Goal: Register for event/course

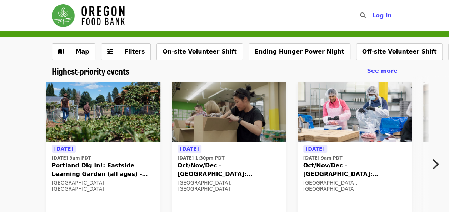
click at [437, 165] on icon "chevron-right icon" at bounding box center [434, 164] width 7 height 14
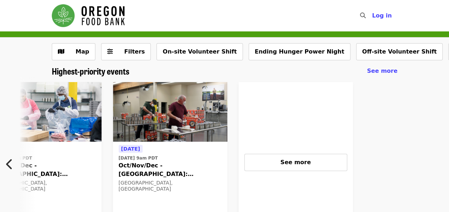
scroll to position [0, 311]
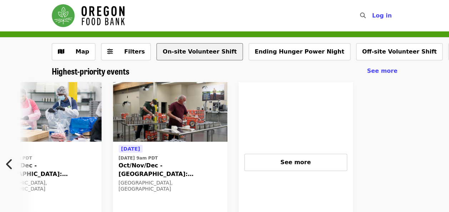
click at [189, 55] on button "On-site Volunteer Shift" at bounding box center [199, 51] width 86 height 17
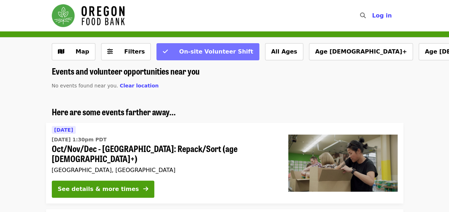
click at [221, 54] on span "On-site Volunteer Shift" at bounding box center [216, 51] width 74 height 7
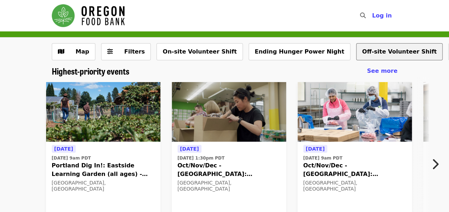
click at [370, 53] on button "Off-site Volunteer Shift" at bounding box center [399, 51] width 87 height 17
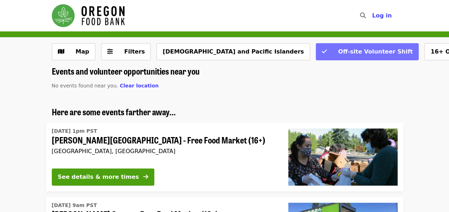
click at [315, 56] on button "Off-site Volunteer Shift" at bounding box center [366, 51] width 103 height 17
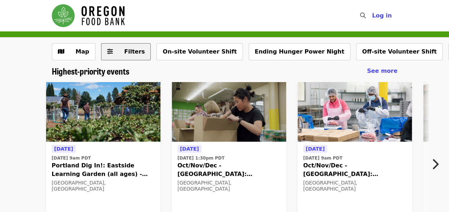
click at [116, 57] on button "Filters" at bounding box center [126, 51] width 50 height 17
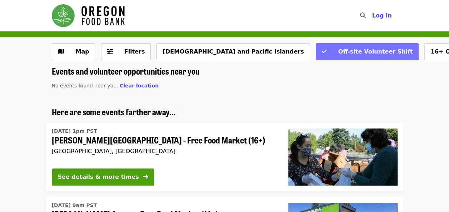
click at [322, 48] on span at bounding box center [324, 51] width 5 height 9
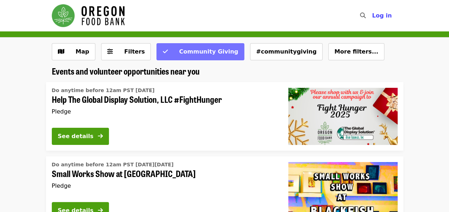
click at [202, 56] on button "Community Giving" at bounding box center [199, 51] width 87 height 17
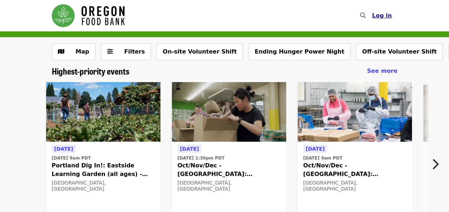
click at [384, 14] on span "Log in" at bounding box center [382, 15] width 20 height 7
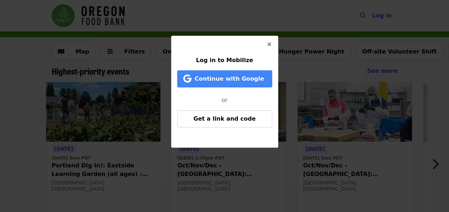
click at [269, 44] on icon "times icon" at bounding box center [269, 44] width 4 height 7
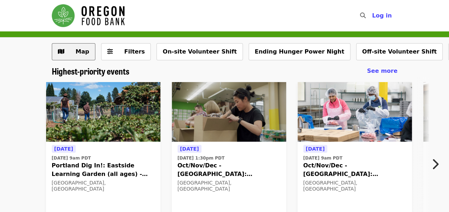
click at [78, 52] on span "Map" at bounding box center [83, 51] width 14 height 7
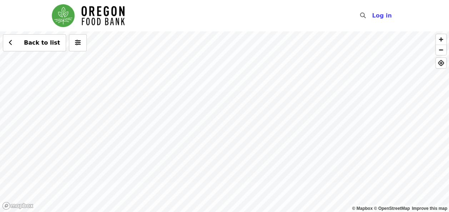
click at [272, 72] on div "Back to list" at bounding box center [224, 121] width 449 height 181
drag, startPoint x: 337, startPoint y: 148, endPoint x: 347, endPoint y: 199, distance: 51.6
click at [347, 199] on div "Back to list" at bounding box center [224, 121] width 449 height 181
drag, startPoint x: 204, startPoint y: 151, endPoint x: 252, endPoint y: 188, distance: 61.1
click at [252, 188] on div "Back to list" at bounding box center [224, 121] width 449 height 181
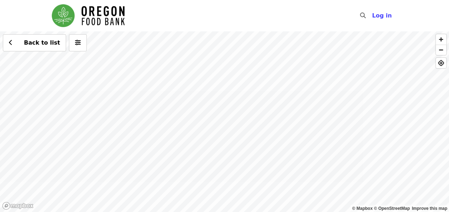
drag, startPoint x: 215, startPoint y: 128, endPoint x: 234, endPoint y: 139, distance: 22.5
click at [234, 139] on div "Back to list" at bounding box center [224, 121] width 449 height 181
click at [207, 161] on div "Back to list" at bounding box center [224, 121] width 449 height 181
click at [213, 115] on div "Back to list" at bounding box center [224, 121] width 449 height 181
click at [207, 129] on span "See 2 actions at this location" at bounding box center [215, 128] width 94 height 7
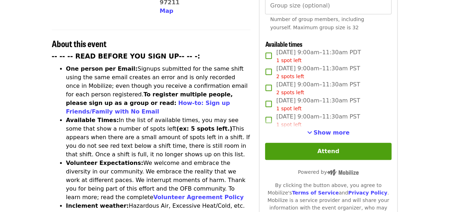
scroll to position [256, 0]
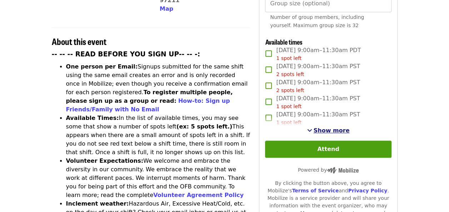
click at [323, 129] on span "Show more" at bounding box center [331, 130] width 36 height 7
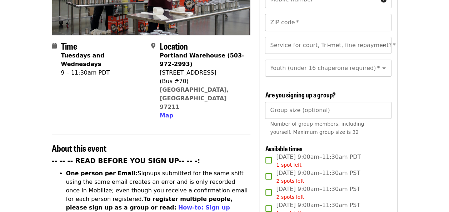
scroll to position [141, 0]
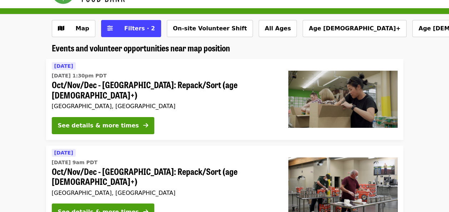
scroll to position [21, 0]
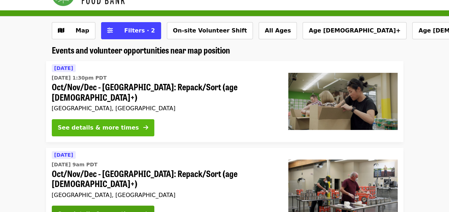
click at [106, 123] on div "See details & more times" at bounding box center [98, 127] width 81 height 9
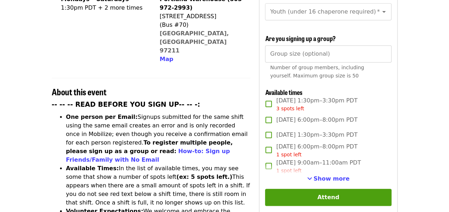
scroll to position [206, 0]
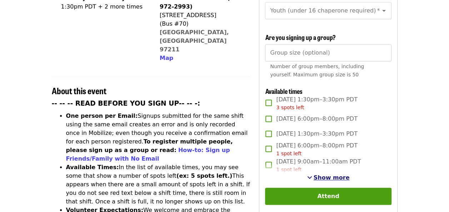
click at [312, 177] on span "See more timeslots" at bounding box center [309, 178] width 5 height 6
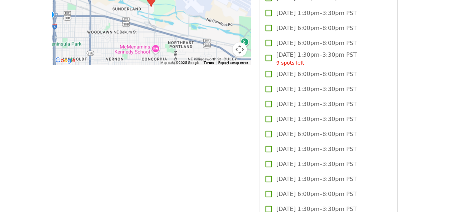
scroll to position [720, 0]
